Goal: Task Accomplishment & Management: Complete application form

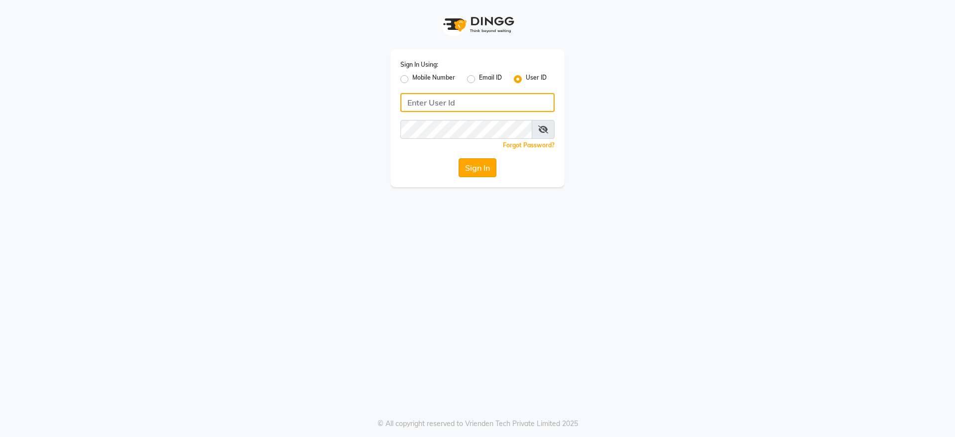
type input "thegoodskin"
click at [484, 167] on button "Sign In" at bounding box center [477, 167] width 38 height 19
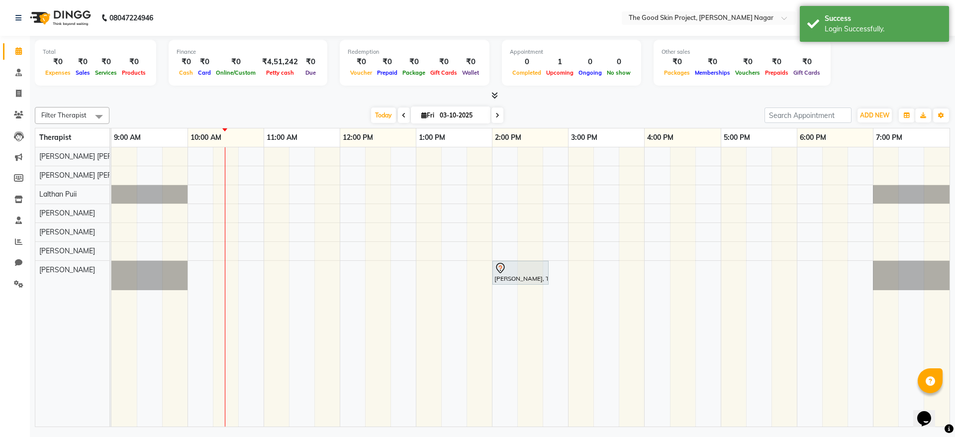
click at [287, 110] on div "[DATE] [DATE]" at bounding box center [436, 115] width 645 height 15
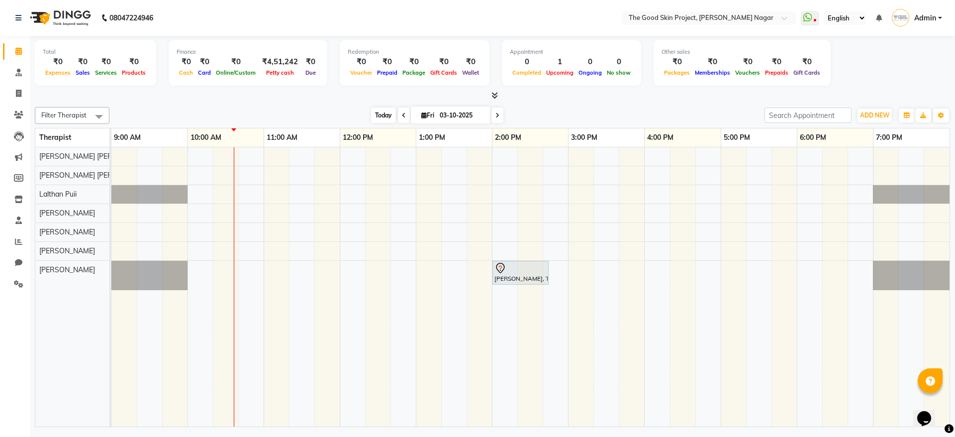
click at [383, 113] on span "Today" at bounding box center [383, 114] width 25 height 15
click at [371, 108] on span "Today" at bounding box center [383, 114] width 25 height 15
click at [907, 60] on div "Total ₹0 Expenses ₹0 Sales ₹0 Services ₹0 Products Finance ₹0 Cash ₹0 Card ₹0 O…" at bounding box center [492, 64] width 915 height 49
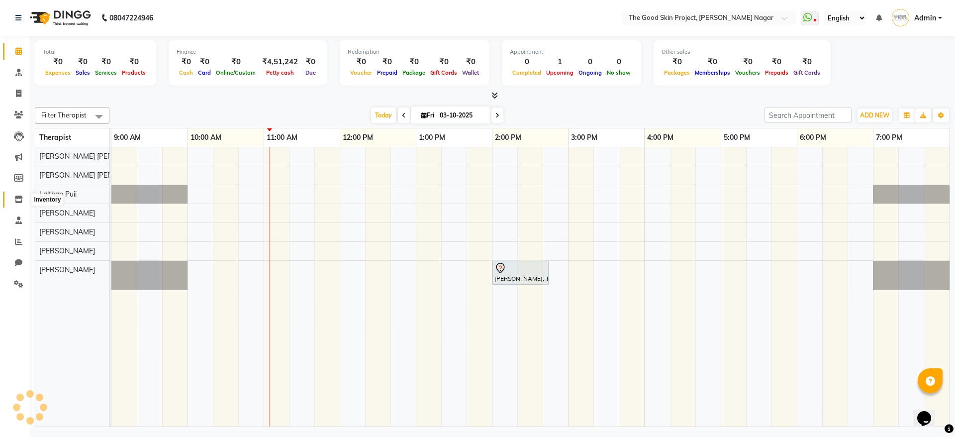
click at [18, 198] on icon at bounding box center [18, 198] width 8 height 7
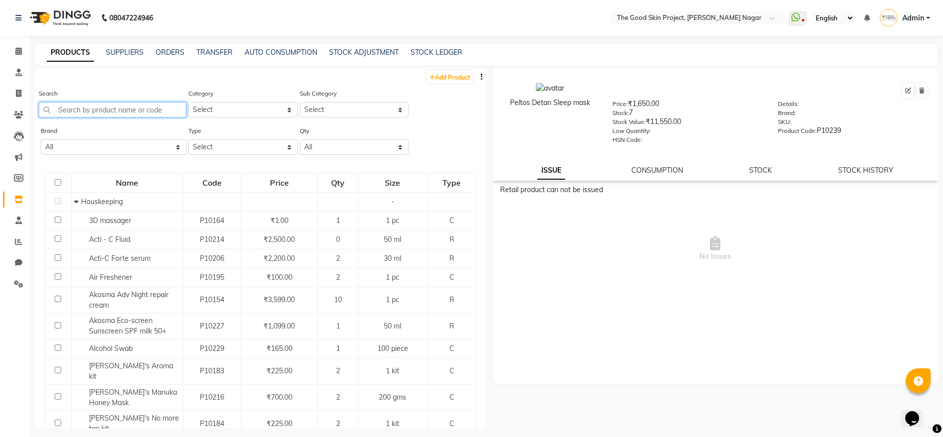
click at [116, 102] on input "text" at bounding box center [113, 109] width 148 height 15
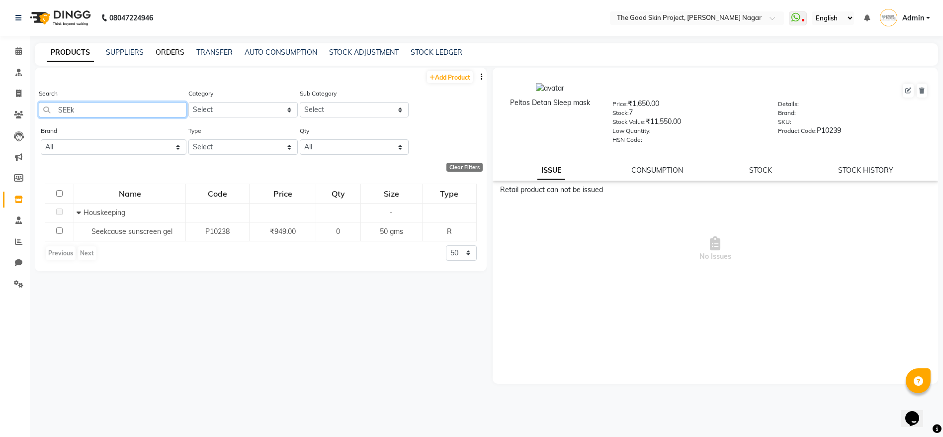
type input "SEEk"
click at [177, 48] on link "ORDERS" at bounding box center [170, 52] width 29 height 9
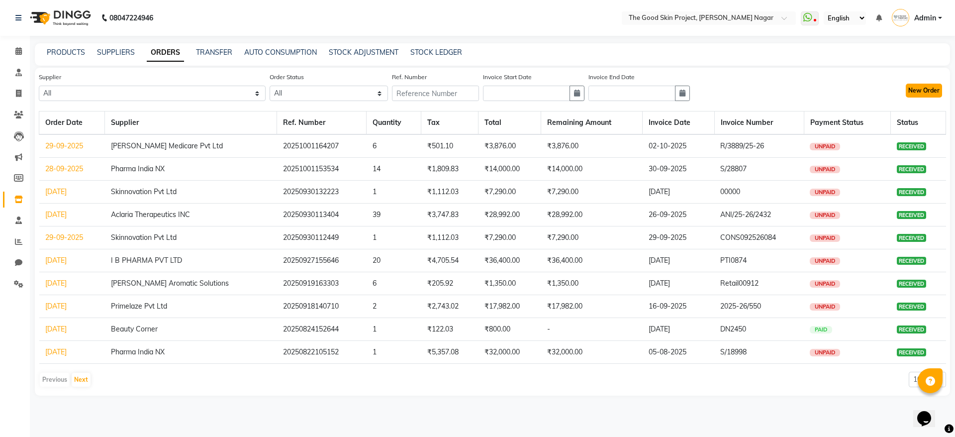
click at [931, 88] on button "New Order" at bounding box center [923, 91] width 36 height 14
select select "true"
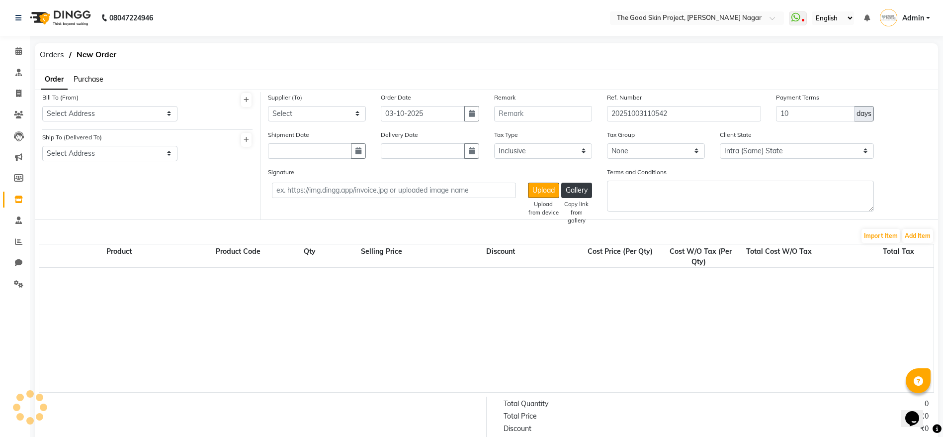
select select "746"
click at [99, 81] on span "Purchase" at bounding box center [89, 79] width 30 height 9
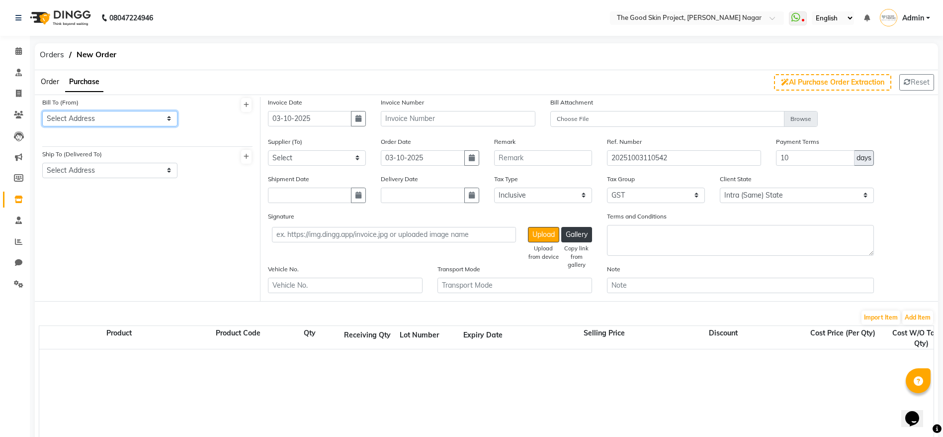
click at [105, 115] on select "Select Address The Good Skin Project,[PERSON_NAME][GEOGRAPHIC_DATA]" at bounding box center [109, 118] width 135 height 15
select select "987"
click at [42, 111] on select "Select Address The Good Skin Project,[PERSON_NAME][GEOGRAPHIC_DATA]" at bounding box center [109, 118] width 135 height 15
click at [105, 165] on select "Select Address The Good Skin Project,[PERSON_NAME][GEOGRAPHIC_DATA]" at bounding box center [109, 170] width 135 height 15
select select "988"
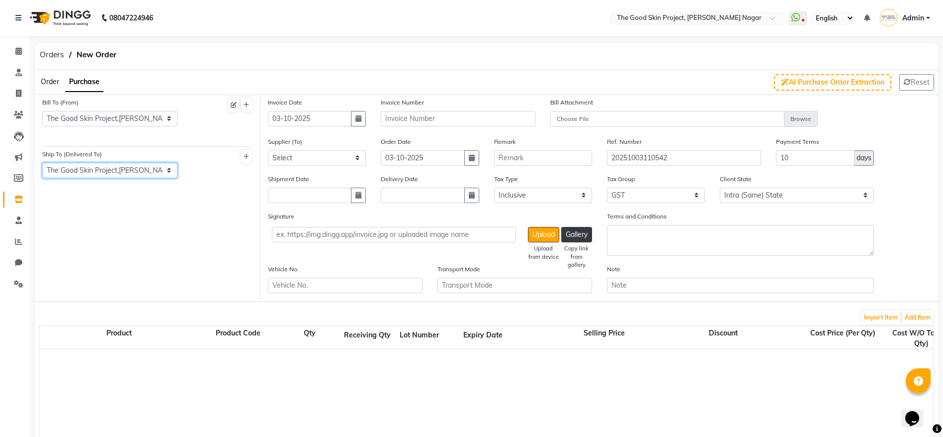
click at [42, 163] on select "Select Address The Good Skin Project,[PERSON_NAME][GEOGRAPHIC_DATA]" at bounding box center [109, 170] width 135 height 15
click at [315, 115] on input "03-10-2025" at bounding box center [310, 118] width 84 height 15
select select "10"
select select "2025"
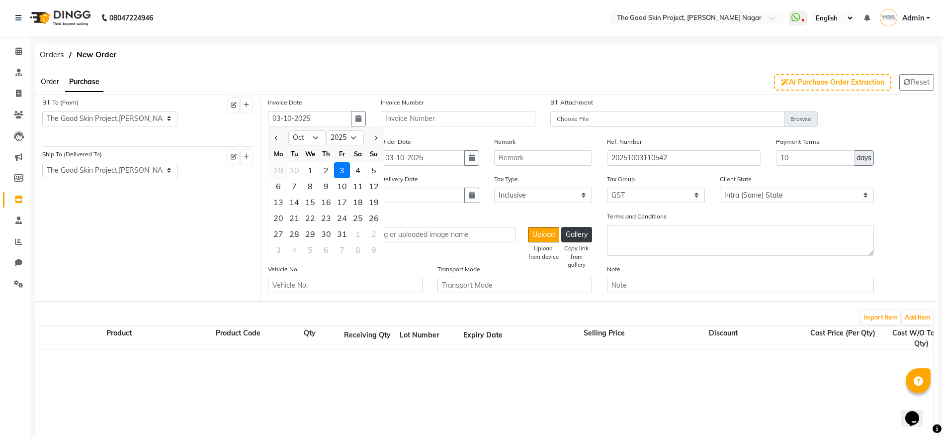
click at [274, 173] on div "29" at bounding box center [278, 170] width 16 height 16
type input "29-09-2025"
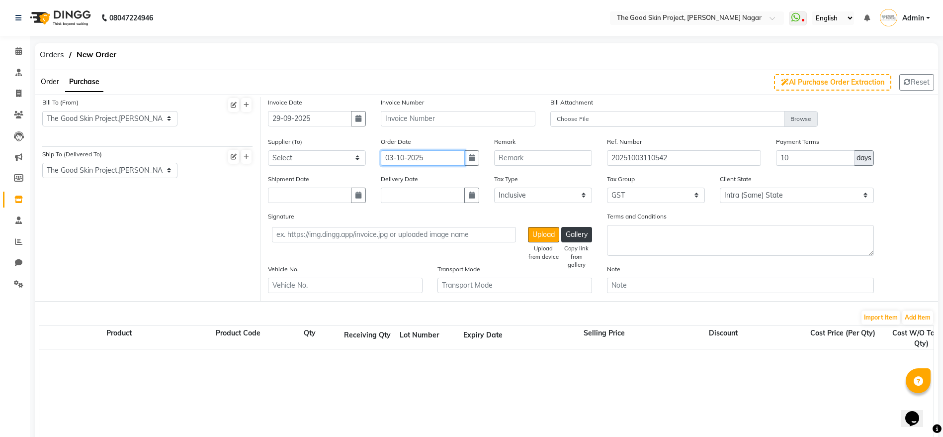
click at [446, 153] on input "03-10-2025" at bounding box center [423, 157] width 84 height 15
select select "10"
select select "2025"
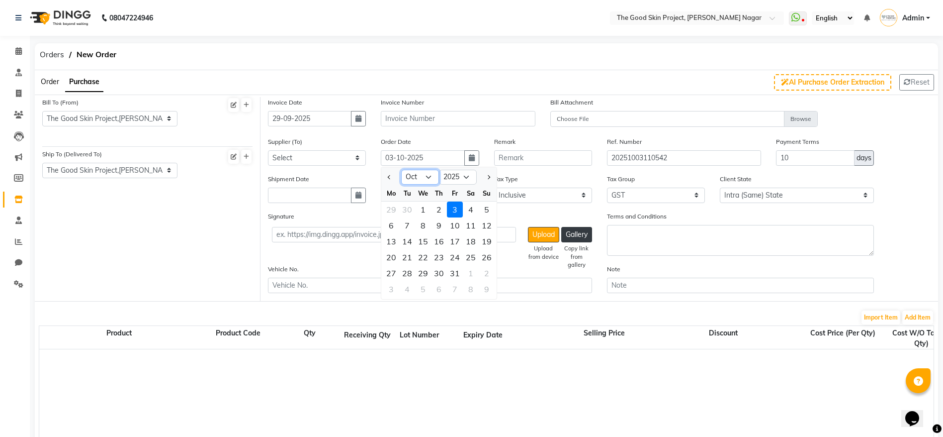
click at [429, 181] on select "Jan Feb Mar Apr May Jun [DATE] Aug Sep Oct Nov Dec" at bounding box center [420, 177] width 38 height 15
select select "9"
click at [401, 170] on select "Jan Feb Mar Apr May Jun [DATE] Aug Sep Oct Nov Dec" at bounding box center [420, 177] width 38 height 15
click at [471, 252] on div "27" at bounding box center [471, 257] width 16 height 16
type input "27-09-2025"
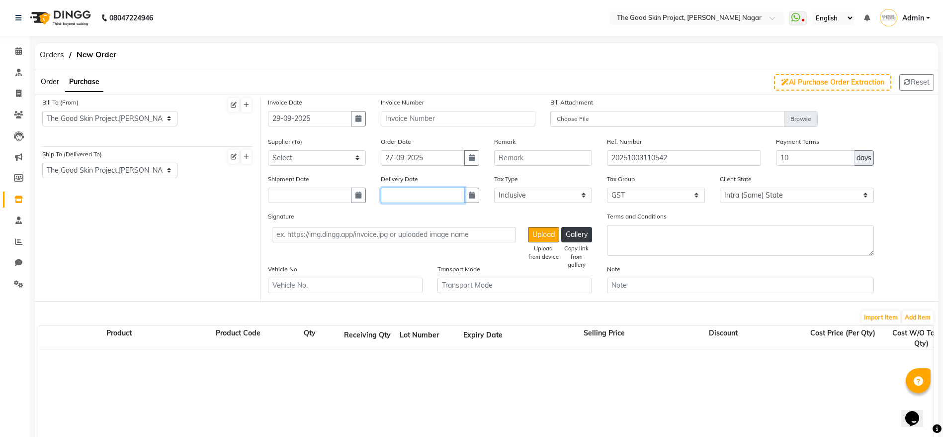
click at [463, 193] on input "text" at bounding box center [423, 194] width 84 height 15
select select "10"
select select "2025"
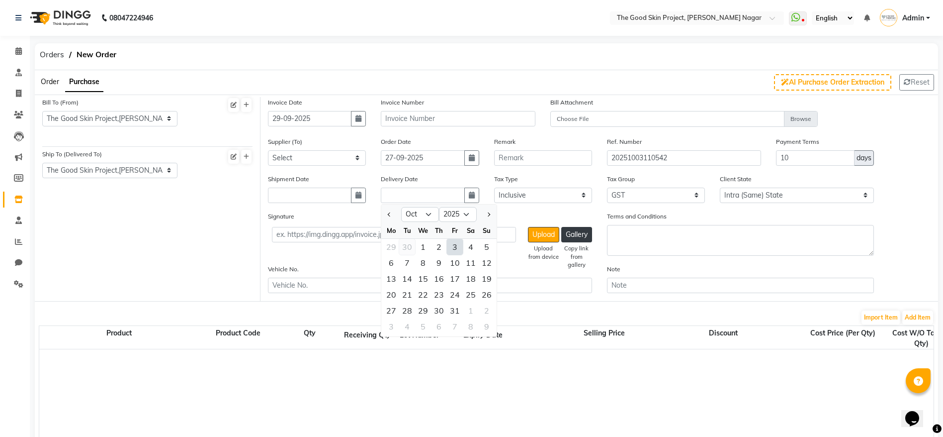
click at [407, 241] on div "30" at bounding box center [407, 247] width 16 height 16
type input "30-09-2025"
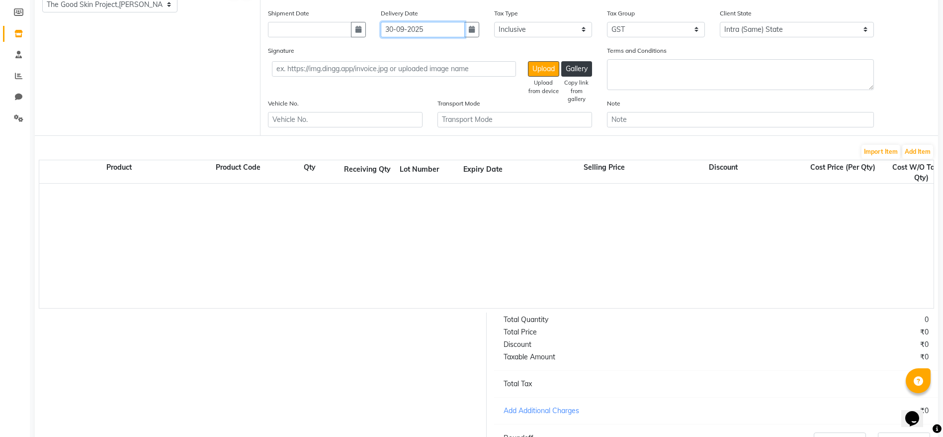
scroll to position [167, 0]
click at [914, 156] on button "Add Item" at bounding box center [917, 151] width 31 height 14
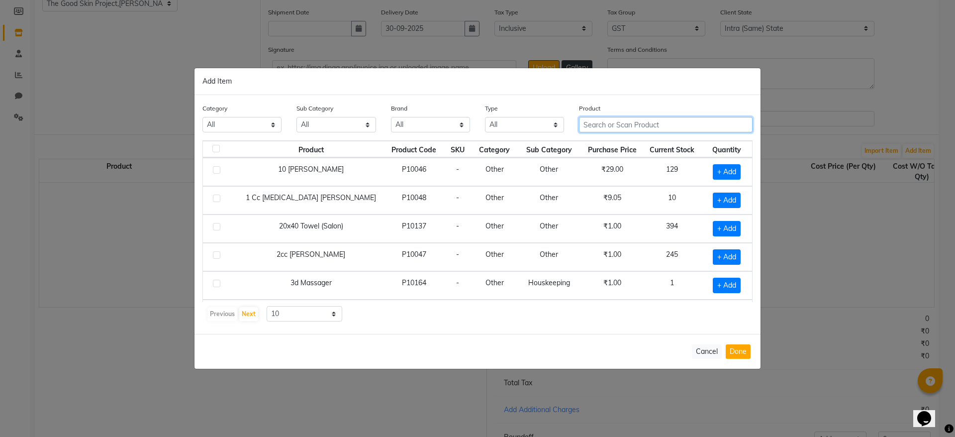
click at [635, 125] on input "text" at bounding box center [666, 124] width 174 height 15
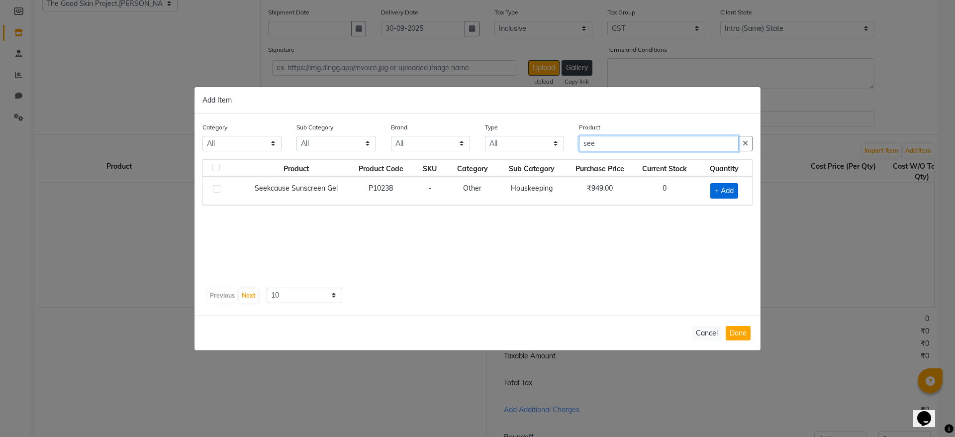
type input "see"
click at [724, 188] on span "+ Add" at bounding box center [724, 190] width 28 height 15
checkbox input "true"
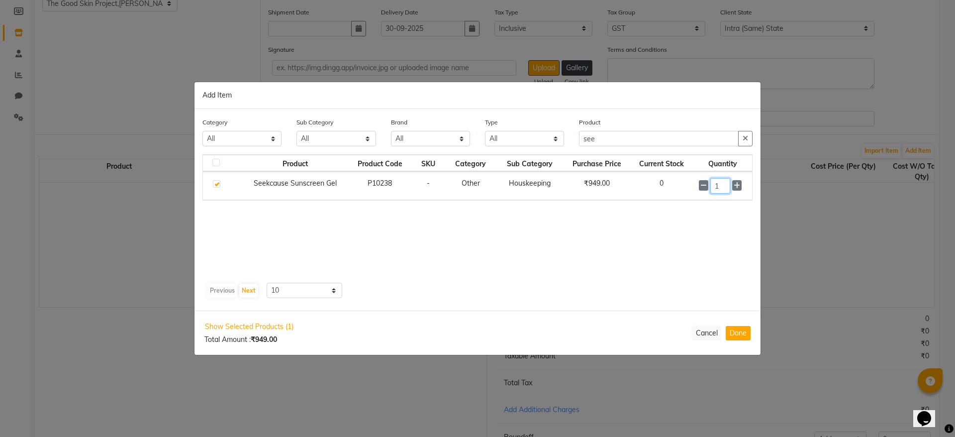
click at [724, 188] on input "1" at bounding box center [720, 185] width 20 height 15
type input "5"
click at [740, 335] on button "Done" at bounding box center [737, 333] width 25 height 14
select select "746"
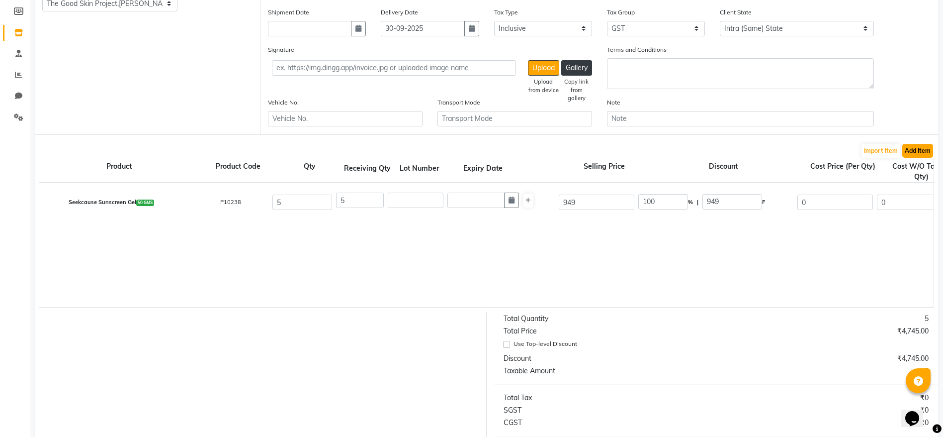
click at [920, 149] on button "Add Item" at bounding box center [917, 151] width 31 height 14
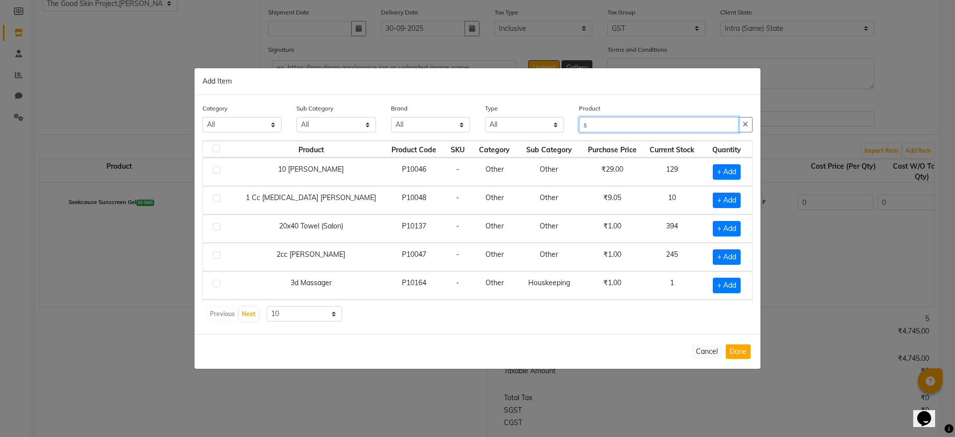
click at [640, 124] on input "s" at bounding box center [659, 124] width 160 height 15
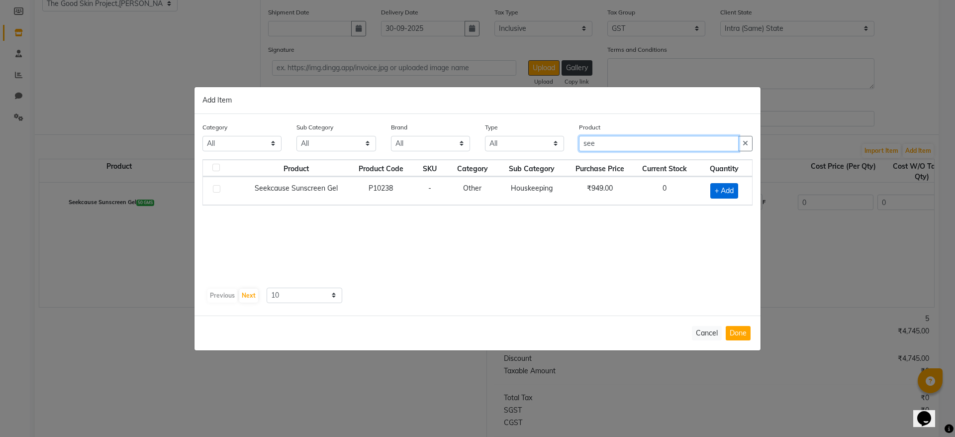
type input "see"
click at [734, 192] on span "+ Add" at bounding box center [724, 190] width 28 height 15
checkbox input "true"
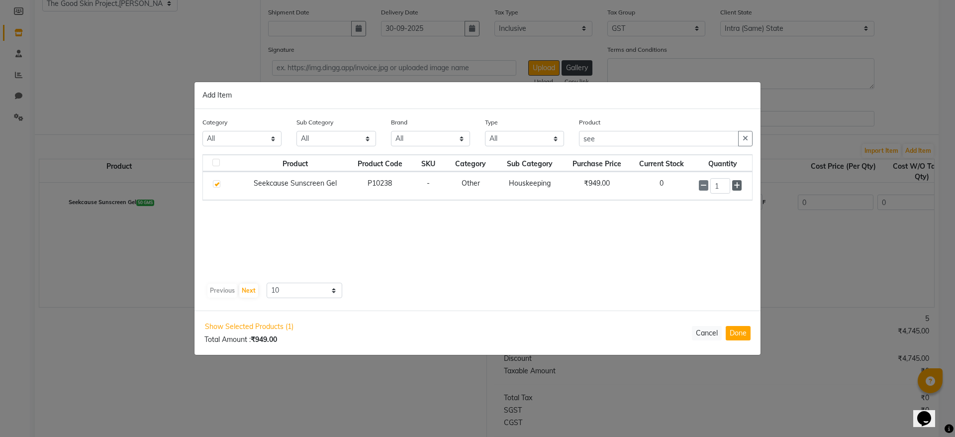
click at [733, 188] on icon at bounding box center [736, 185] width 6 height 7
type input "2"
click at [738, 328] on button "Done" at bounding box center [737, 333] width 25 height 14
select select "746"
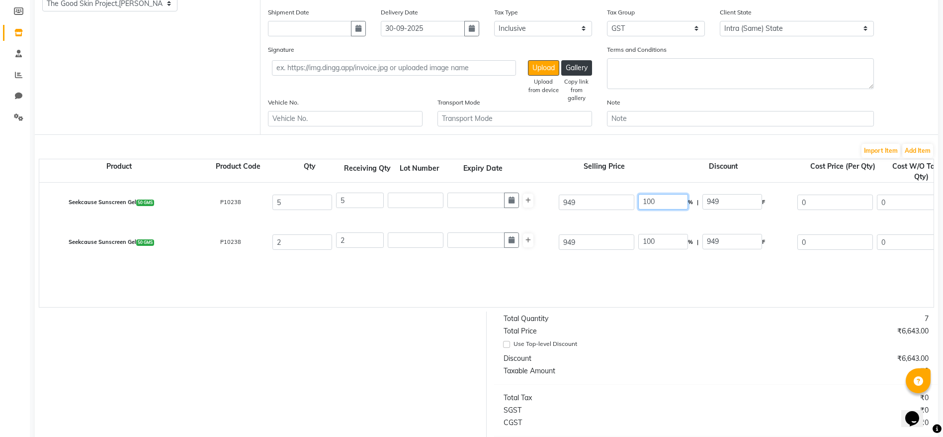
click at [675, 196] on input "100" at bounding box center [663, 201] width 50 height 15
type input "1"
type input "0"
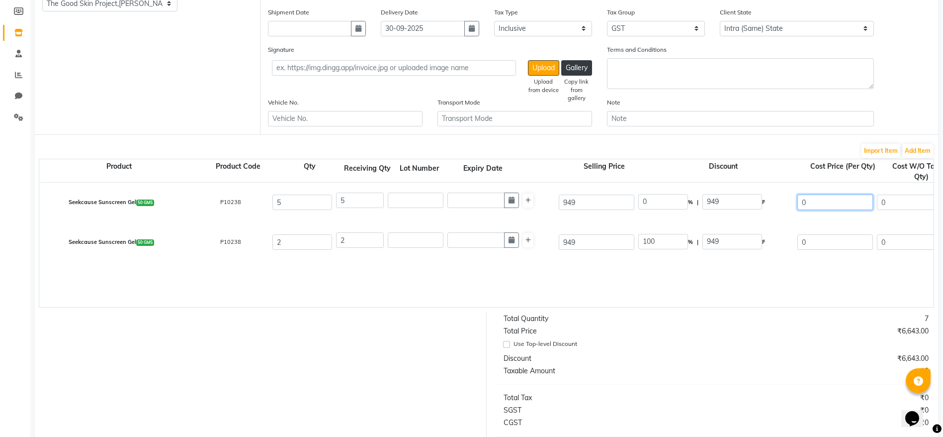
type input "949"
type input "804.24"
type input "4021.2"
type input "723.82"
type input "4745.02"
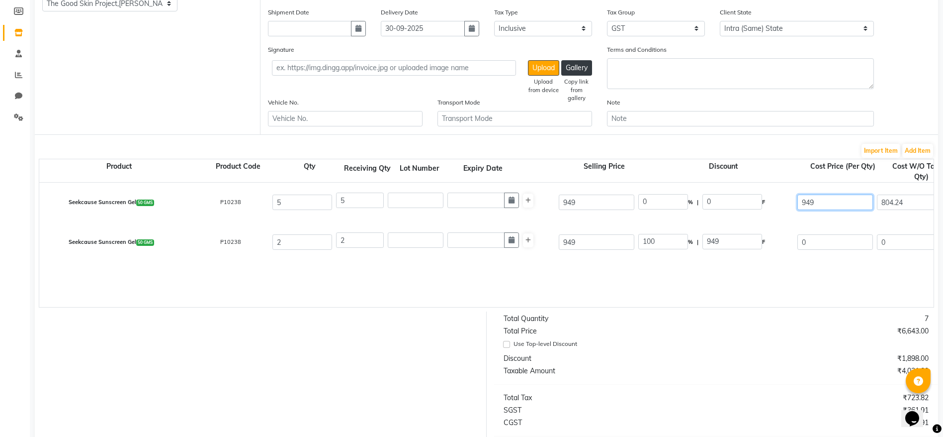
click at [820, 204] on input "949" at bounding box center [835, 201] width 76 height 15
type input "9"
type input "683.59"
type input "27.97"
type input "265.41"
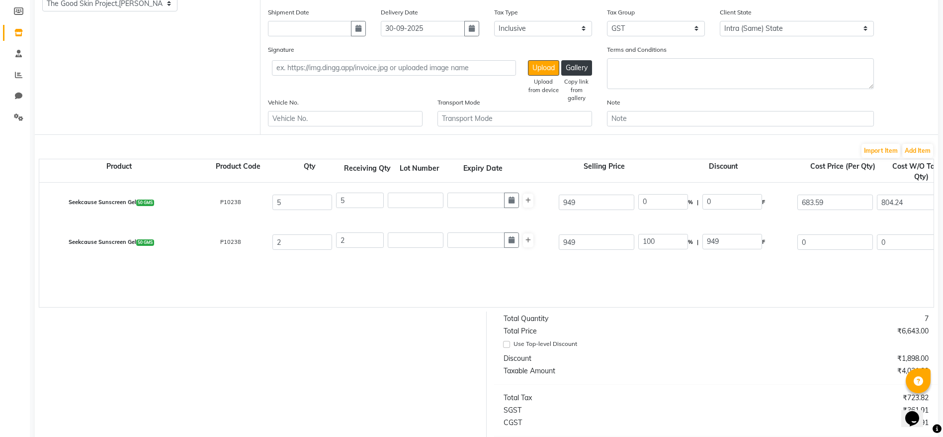
type input "579.31"
type input "2896.55"
type input "521.38"
type input "3417.93"
click at [824, 287] on div "Seekcause Sunscreen Gel 50 GMS P10238 5 5 949 27.97 % | 265.41 F 683.59 579.31 …" at bounding box center [933, 244] width 1789 height 124
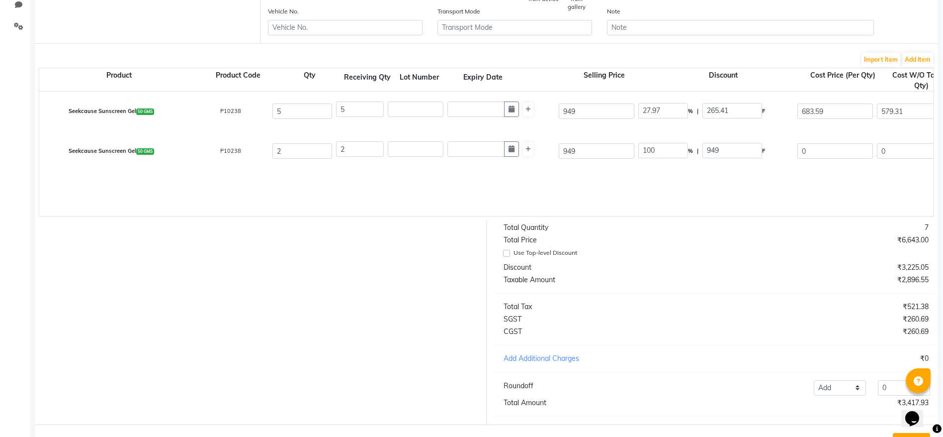
scroll to position [308, 0]
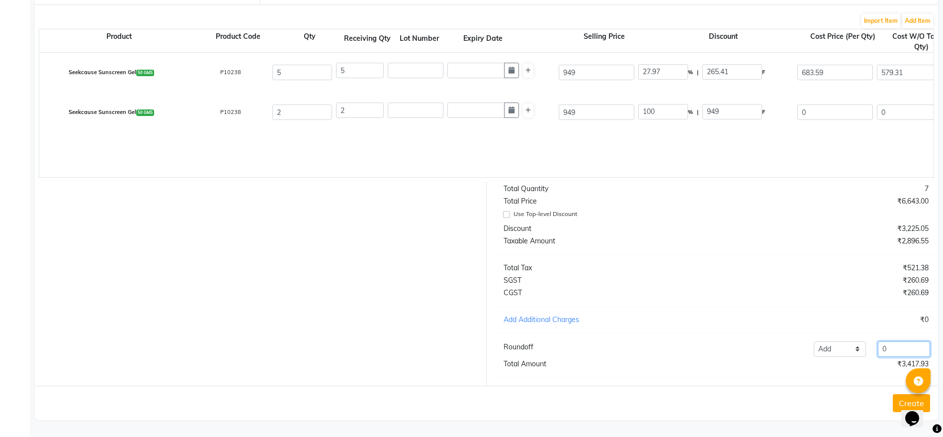
click at [916, 347] on input "0" at bounding box center [904, 348] width 52 height 15
type input "615.07"
click at [898, 397] on button "Create" at bounding box center [911, 403] width 37 height 18
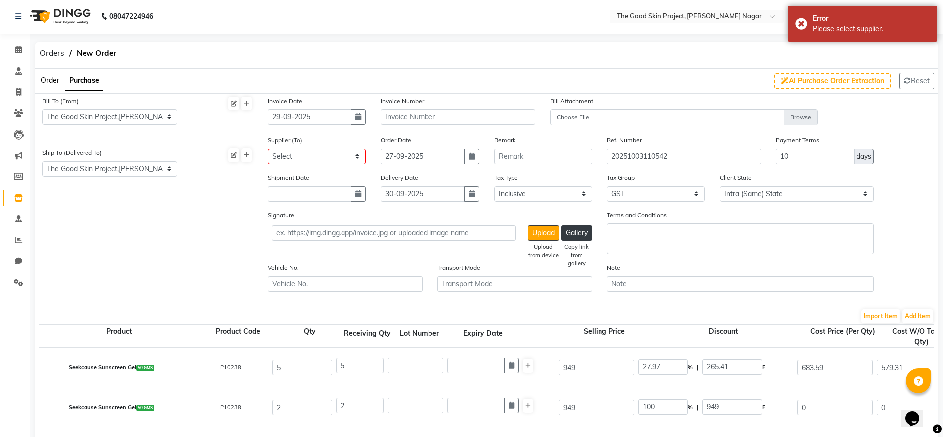
scroll to position [0, 0]
click at [324, 166] on div "Supplier (To) Select S R Lifesciences [PERSON_NAME] Pharma Care Skinnovation Pv…" at bounding box center [317, 154] width 113 height 37
click at [326, 158] on select "Select S R Lifesciences [PERSON_NAME] Pharma Care Skinnovation Pvt Ltd [PERSON_…" at bounding box center [317, 157] width 98 height 15
select select "2592"
click at [268, 150] on select "Select S R Lifesciences [PERSON_NAME] Pharma Care Skinnovation Pvt Ltd [PERSON_…" at bounding box center [317, 157] width 98 height 15
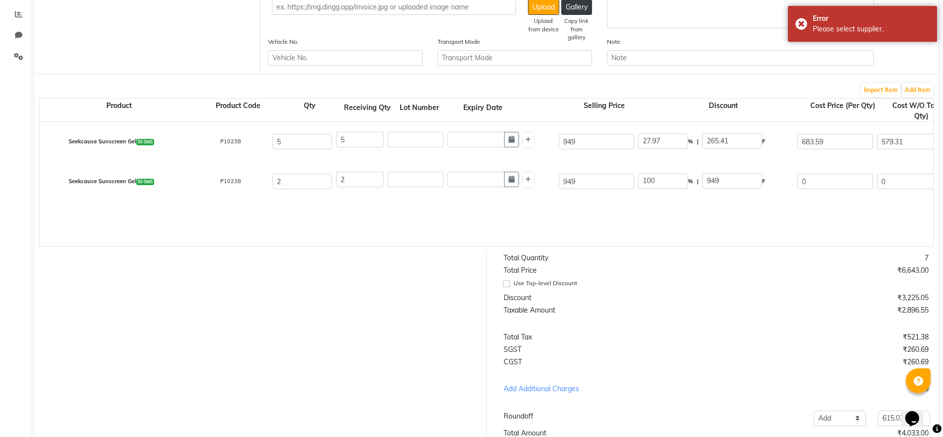
scroll to position [308, 0]
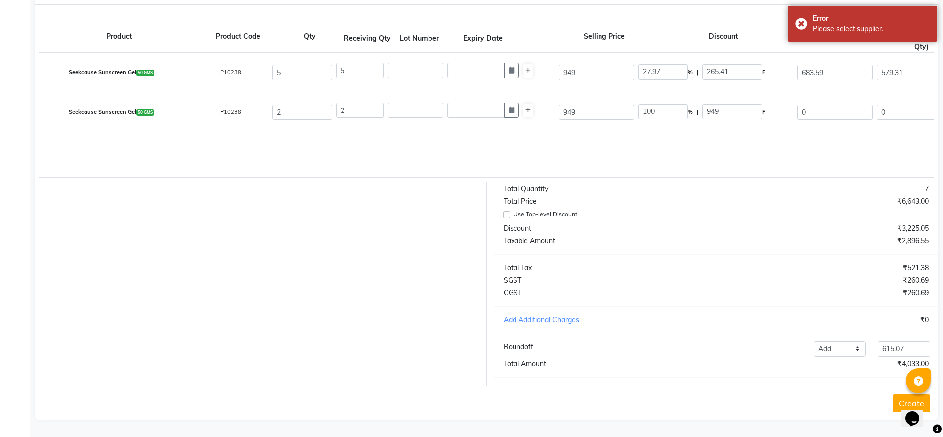
click at [895, 398] on button "Create" at bounding box center [911, 403] width 37 height 18
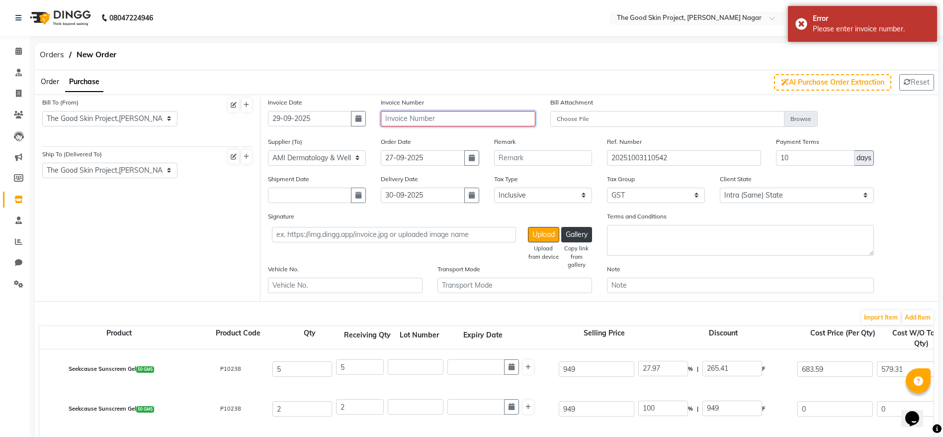
click at [437, 111] on input "text" at bounding box center [458, 118] width 155 height 15
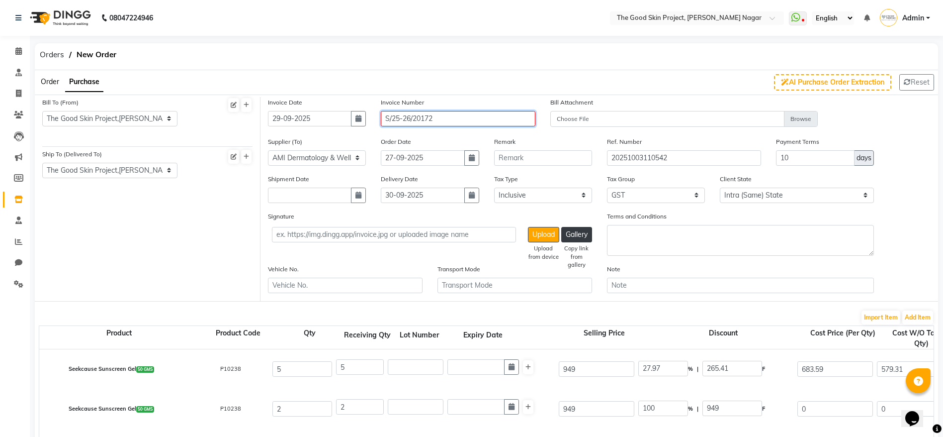
type input "S/25-26/20172"
click at [928, 204] on div "Shipment Date Delivery Date [DATE] Tax Type Select Inclusive Exclusive Tax Grou…" at bounding box center [600, 192] width 678 height 37
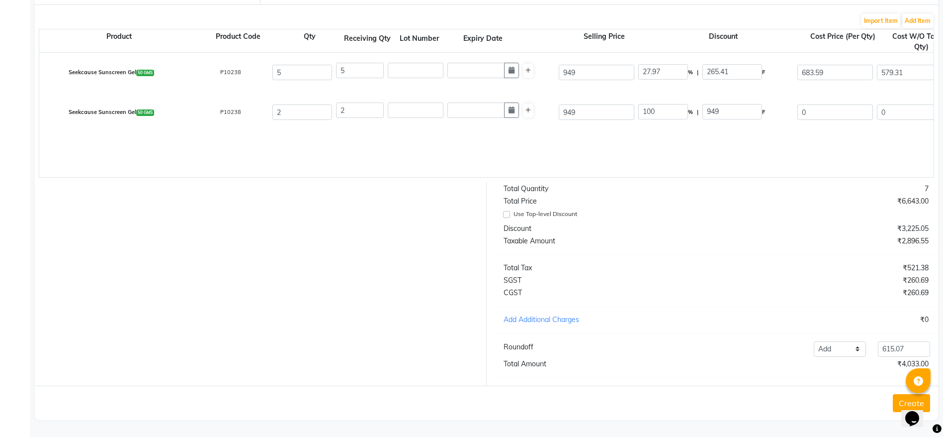
scroll to position [308, 0]
click at [896, 396] on button "Create" at bounding box center [911, 403] width 37 height 18
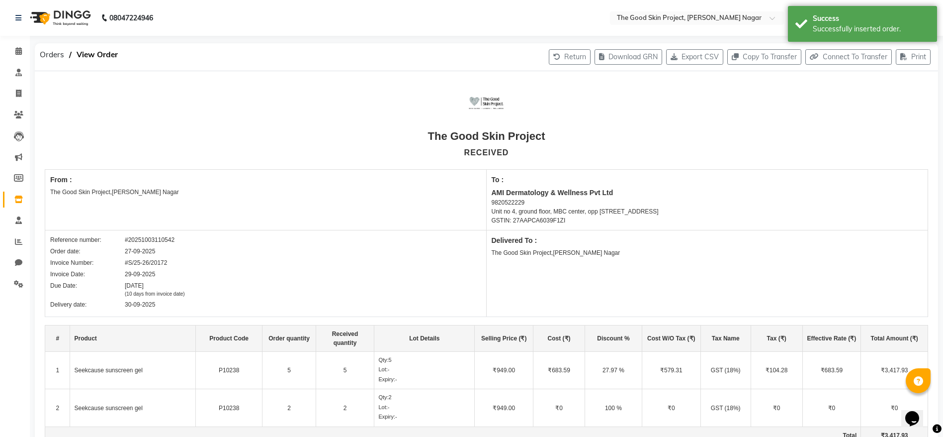
click at [20, 206] on link "Inventory" at bounding box center [15, 199] width 24 height 16
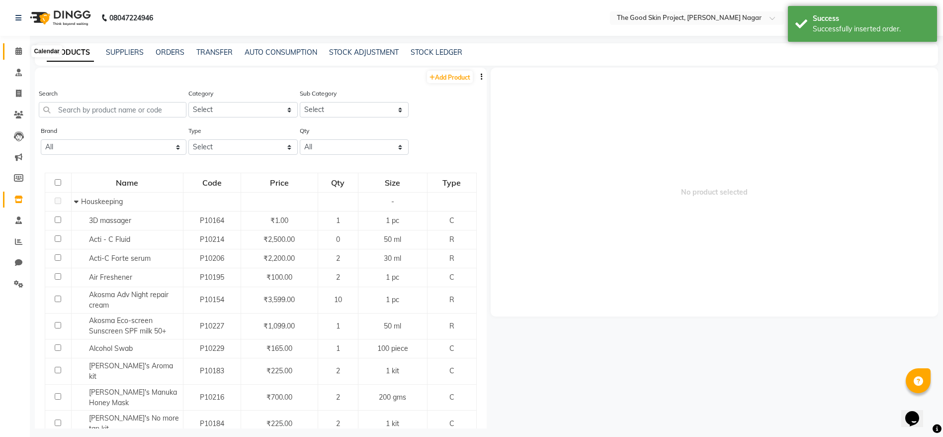
click at [18, 52] on icon at bounding box center [18, 50] width 6 height 7
